Goal: Transaction & Acquisition: Book appointment/travel/reservation

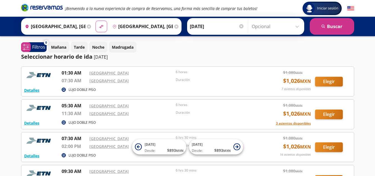
click at [79, 27] on input "[GEOGRAPHIC_DATA], [GEOGRAPHIC_DATA]" at bounding box center [54, 26] width 63 height 14
click at [73, 26] on input "[GEOGRAPHIC_DATA], [GEOGRAPHIC_DATA]" at bounding box center [54, 26] width 63 height 14
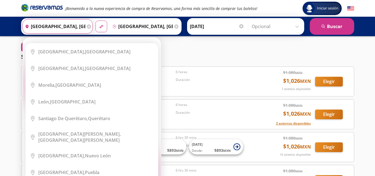
click at [262, 56] on div "Seleccionar horario de ida [DATE]" at bounding box center [187, 56] width 333 height 8
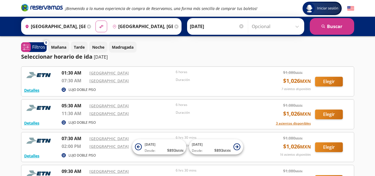
click at [88, 26] on icon at bounding box center [89, 26] width 4 height 4
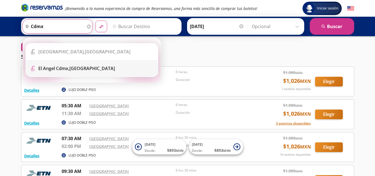
click at [61, 70] on b "El Angel Cdmx," at bounding box center [53, 68] width 31 height 6
type input "El [PERSON_NAME] Cdmx, [GEOGRAPHIC_DATA]"
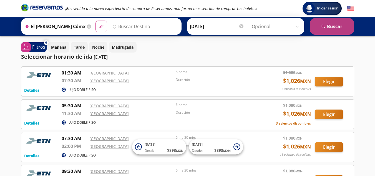
click at [338, 28] on button "search [GEOGRAPHIC_DATA]" at bounding box center [332, 26] width 44 height 17
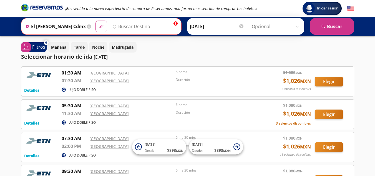
click at [121, 25] on input "Destino" at bounding box center [144, 26] width 68 height 14
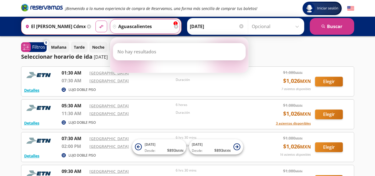
type input "aguascalientes"
click at [96, 21] on button "material-symbols:compare-arrows-rounded" at bounding box center [102, 27] width 12 height 12
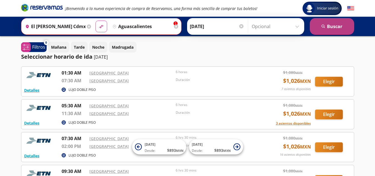
click at [338, 27] on button "search [GEOGRAPHIC_DATA]" at bounding box center [332, 26] width 44 height 17
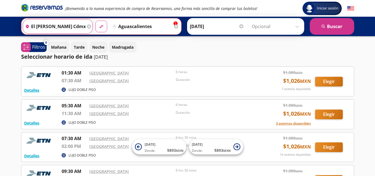
drag, startPoint x: 81, startPoint y: 26, endPoint x: 76, endPoint y: 27, distance: 4.9
click at [81, 26] on input "El [PERSON_NAME] Cdmx, [GEOGRAPHIC_DATA]" at bounding box center [54, 26] width 62 height 14
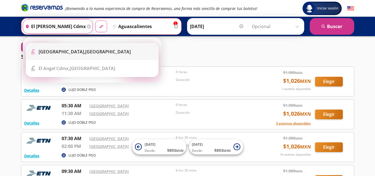
click at [42, 53] on b "[GEOGRAPHIC_DATA]," at bounding box center [62, 52] width 47 height 6
type input "[GEOGRAPHIC_DATA], [GEOGRAPHIC_DATA]"
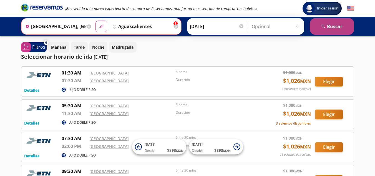
click at [332, 27] on button "search [GEOGRAPHIC_DATA]" at bounding box center [332, 26] width 44 height 17
click at [89, 26] on icon at bounding box center [89, 26] width 4 height 4
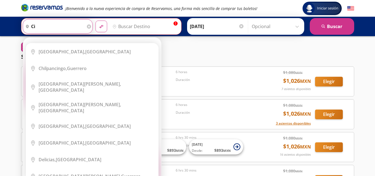
type input "c"
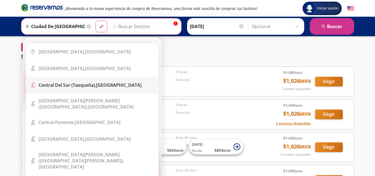
click at [72, 86] on b "Central del Sur (taxqueña)," at bounding box center [67, 85] width 57 height 6
type input "Central del Sur (taxqueña), [GEOGRAPHIC_DATA]"
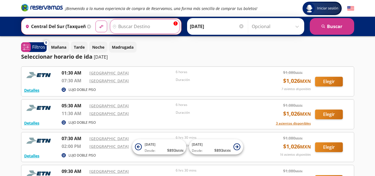
click at [124, 26] on input "Destino" at bounding box center [144, 26] width 68 height 14
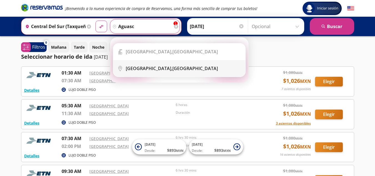
click at [152, 69] on b "[GEOGRAPHIC_DATA]," at bounding box center [149, 68] width 47 height 6
type input "[GEOGRAPHIC_DATA], [GEOGRAPHIC_DATA]"
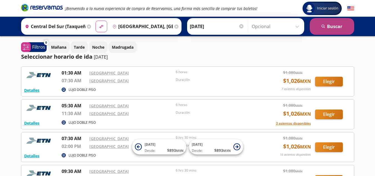
click at [331, 25] on button "search [GEOGRAPHIC_DATA]" at bounding box center [332, 26] width 44 height 17
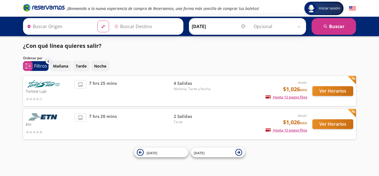
type input "Central del Sur (taxqueña), [GEOGRAPHIC_DATA]"
type input "[GEOGRAPHIC_DATA], [GEOGRAPHIC_DATA]"
click at [60, 65] on p "Mañana" at bounding box center [60, 66] width 15 height 6
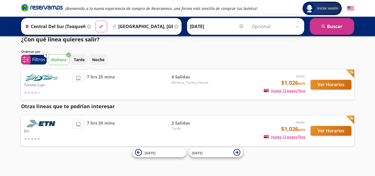
scroll to position [8, 0]
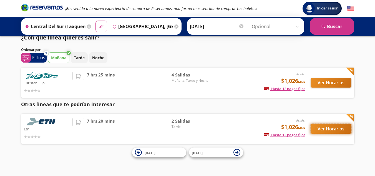
click at [324, 128] on button "Ver Horarios" at bounding box center [331, 129] width 41 height 10
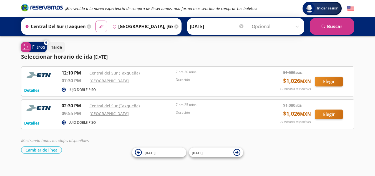
click at [39, 48] on p "Filtros" at bounding box center [38, 47] width 13 height 7
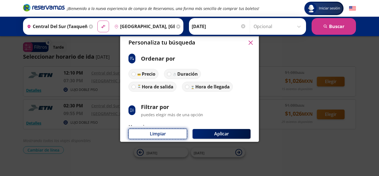
click at [162, 132] on button "Limpiar" at bounding box center [158, 134] width 59 height 10
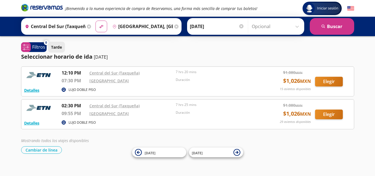
drag, startPoint x: 62, startPoint y: 44, endPoint x: 55, endPoint y: 46, distance: 7.4
click at [62, 44] on button "Tarde" at bounding box center [56, 47] width 17 height 11
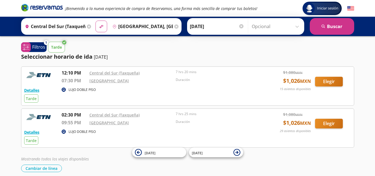
click at [63, 42] on icon at bounding box center [64, 42] width 4 height 4
click at [62, 42] on icon at bounding box center [64, 42] width 4 height 4
click at [26, 47] on icon "system-uicons:filtering" at bounding box center [25, 47] width 7 height 7
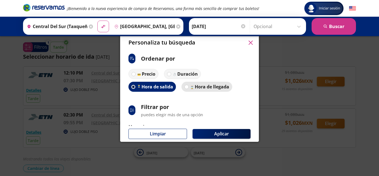
click at [205, 86] on p "Hora de llegada" at bounding box center [212, 86] width 34 height 7
click at [189, 86] on input "Hora de llegada" at bounding box center [187, 87] width 4 height 4
radio input "true"
radio input "false"
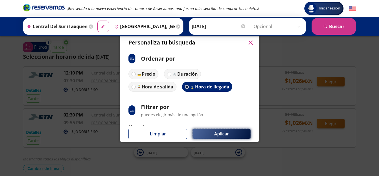
click at [214, 132] on button "Aplicar" at bounding box center [222, 134] width 58 height 10
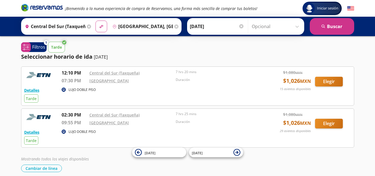
click at [64, 42] on icon at bounding box center [64, 42] width 4 height 4
click at [45, 42] on span "1" at bounding box center [46, 42] width 2 height 5
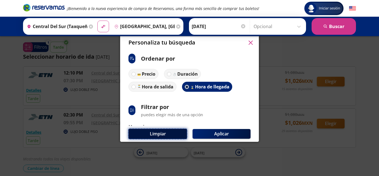
click at [166, 131] on button "Limpiar" at bounding box center [158, 134] width 59 height 10
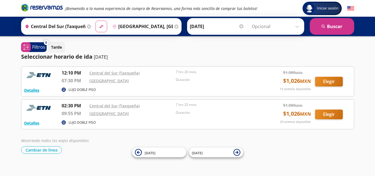
click at [87, 26] on icon at bounding box center [89, 26] width 4 height 4
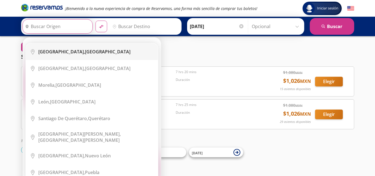
click at [59, 52] on b "[GEOGRAPHIC_DATA]," at bounding box center [61, 52] width 47 height 6
type input "[GEOGRAPHIC_DATA], [GEOGRAPHIC_DATA]"
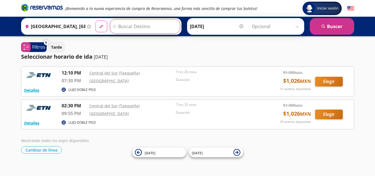
click at [122, 29] on input "Destino" at bounding box center [144, 26] width 68 height 14
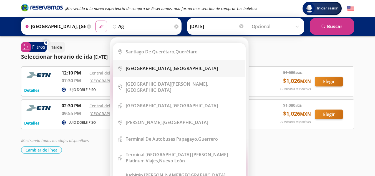
click at [144, 67] on b "[GEOGRAPHIC_DATA]," at bounding box center [149, 68] width 47 height 6
type input "[GEOGRAPHIC_DATA], [GEOGRAPHIC_DATA]"
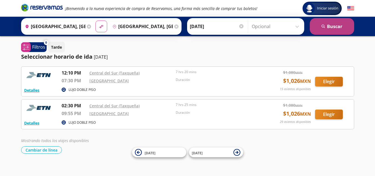
click at [339, 26] on button "search [GEOGRAPHIC_DATA]" at bounding box center [332, 26] width 44 height 17
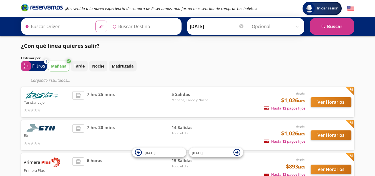
type input "[GEOGRAPHIC_DATA], [GEOGRAPHIC_DATA]"
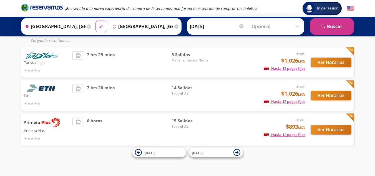
scroll to position [40, 0]
click at [331, 96] on button "Ver Horarios" at bounding box center [331, 95] width 41 height 10
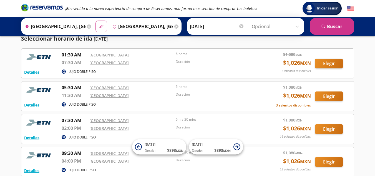
scroll to position [28, 0]
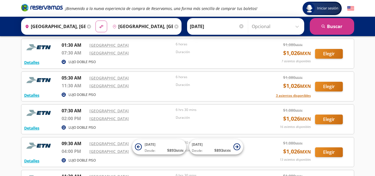
click at [76, 28] on input "[GEOGRAPHIC_DATA], [GEOGRAPHIC_DATA]" at bounding box center [54, 26] width 63 height 14
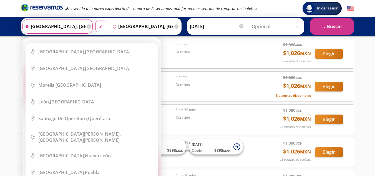
click at [88, 26] on icon at bounding box center [89, 26] width 4 height 4
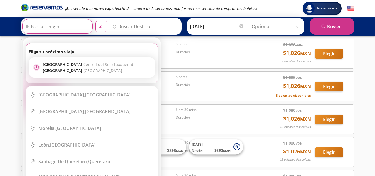
type input "c"
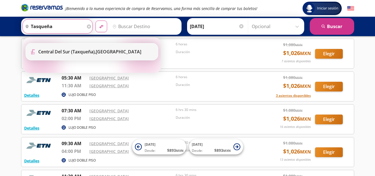
click at [96, 52] on b "Central del Sur (taxqueña)," at bounding box center [66, 52] width 57 height 6
type input "Central del Sur (taxqueña), [GEOGRAPHIC_DATA]"
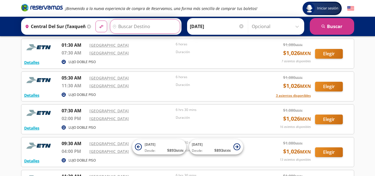
click at [128, 24] on input "Destino" at bounding box center [144, 26] width 68 height 14
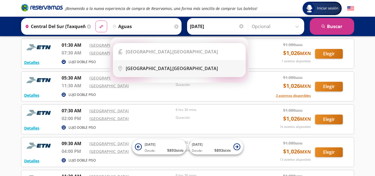
drag, startPoint x: 133, startPoint y: 68, endPoint x: 135, endPoint y: 76, distance: 7.9
click at [133, 68] on b "[GEOGRAPHIC_DATA]," at bounding box center [149, 68] width 47 height 6
type input "[GEOGRAPHIC_DATA], [GEOGRAPHIC_DATA]"
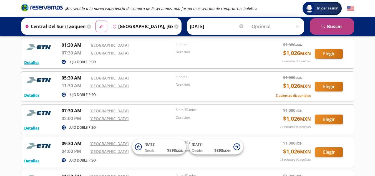
click at [328, 34] on button "search [GEOGRAPHIC_DATA]" at bounding box center [332, 26] width 44 height 17
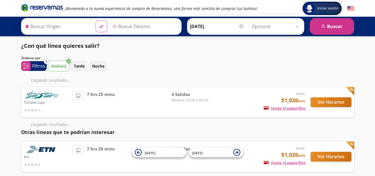
type input "Central del Sur (taxqueña), [GEOGRAPHIC_DATA]"
type input "[GEOGRAPHIC_DATA], [GEOGRAPHIC_DATA]"
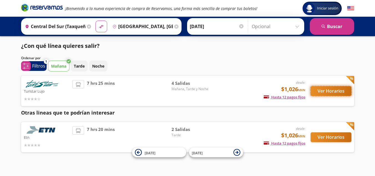
click at [326, 91] on button "Ver Horarios" at bounding box center [331, 91] width 41 height 10
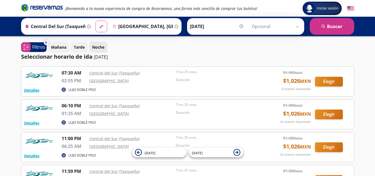
click at [98, 46] on p "Noche" at bounding box center [98, 47] width 12 height 6
